Goal: Contribute content: Add original content to the website for others to see

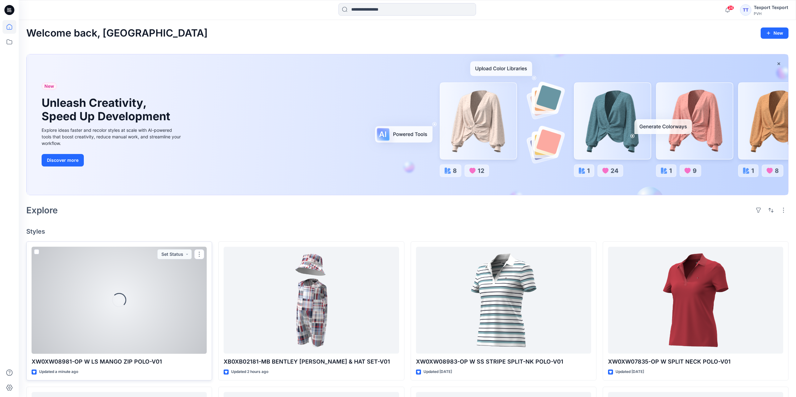
click at [174, 314] on div "Loading..." at bounding box center [119, 300] width 175 height 107
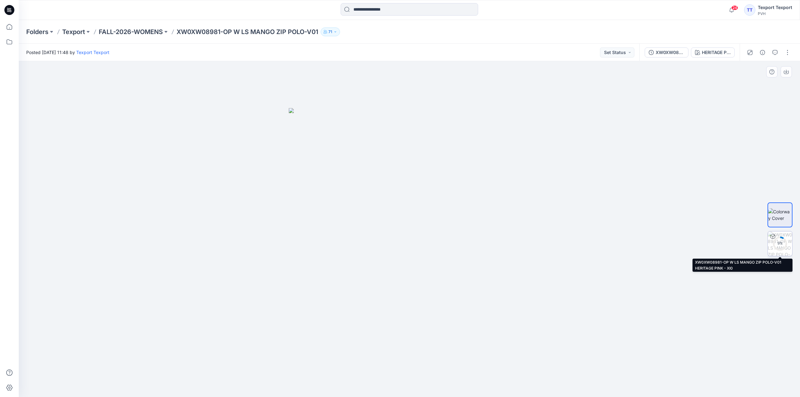
click at [784, 242] on div "9 %" at bounding box center [780, 243] width 15 height 5
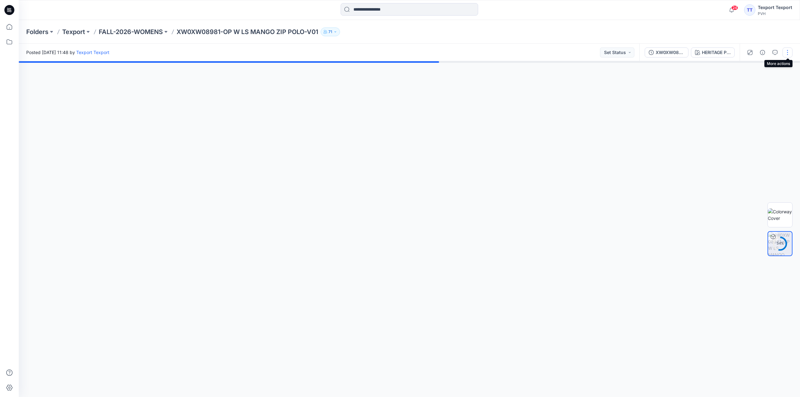
click at [788, 53] on button "button" at bounding box center [788, 53] width 10 height 10
click at [744, 84] on p "Edit" at bounding box center [748, 84] width 8 height 7
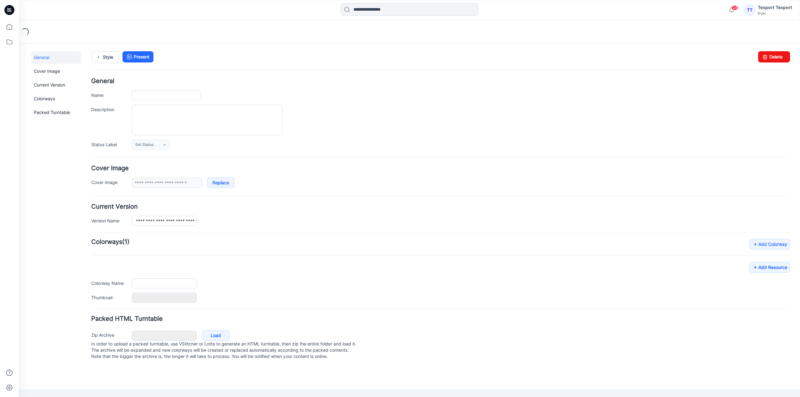
type input "**********"
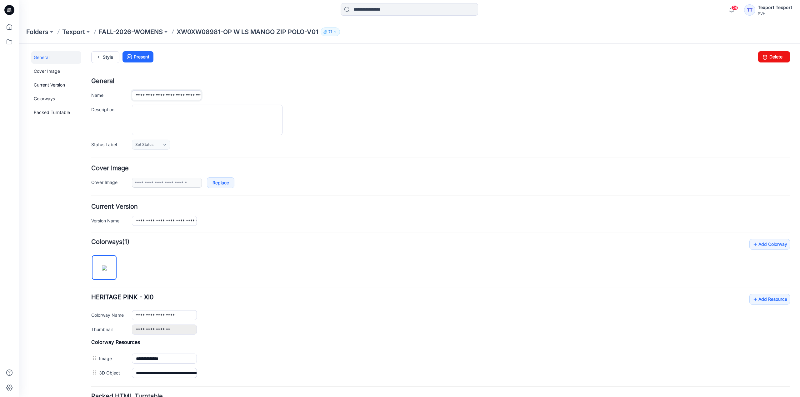
drag, startPoint x: 134, startPoint y: 96, endPoint x: 142, endPoint y: 98, distance: 8.0
click at [142, 98] on input "**********" at bounding box center [166, 95] width 69 height 10
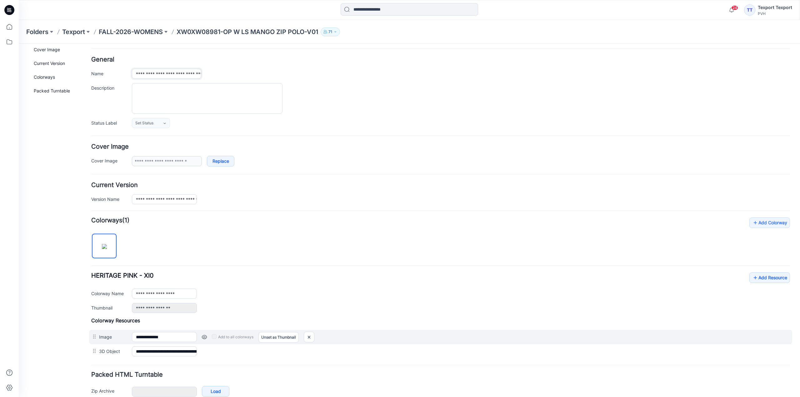
scroll to position [55, 0]
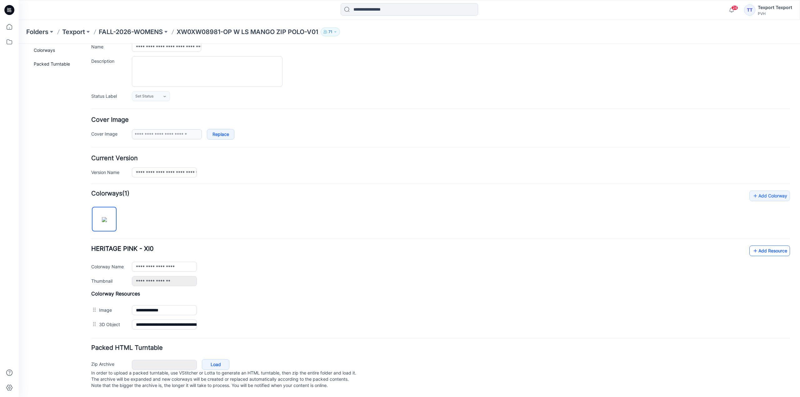
click at [769, 246] on link "Add Resource" at bounding box center [770, 251] width 41 height 11
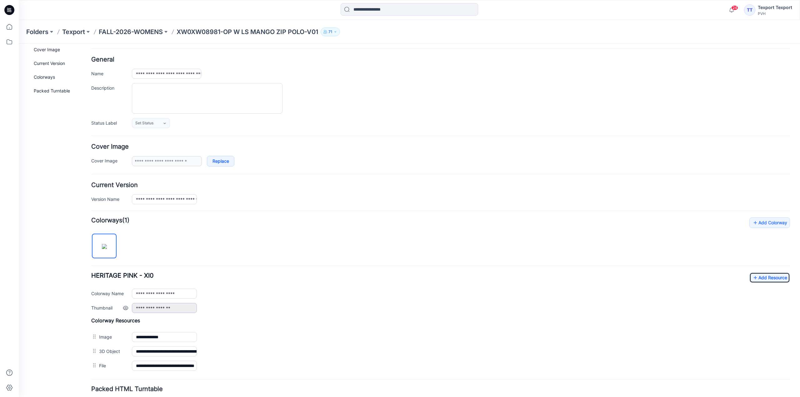
scroll to position [0, 0]
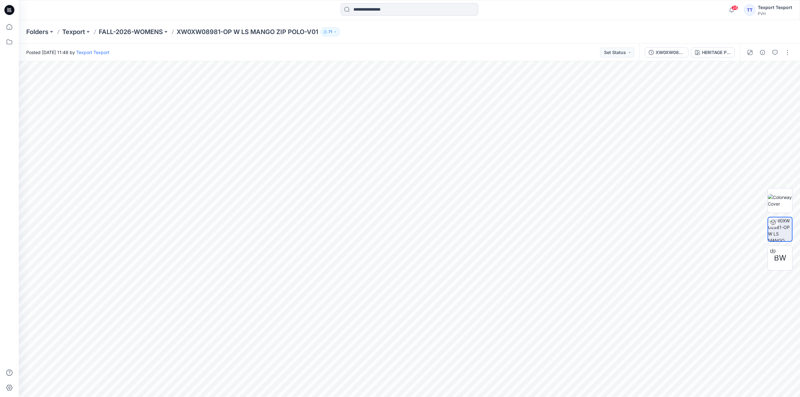
click at [11, 8] on icon at bounding box center [9, 10] width 10 height 10
